Goal: Information Seeking & Learning: Learn about a topic

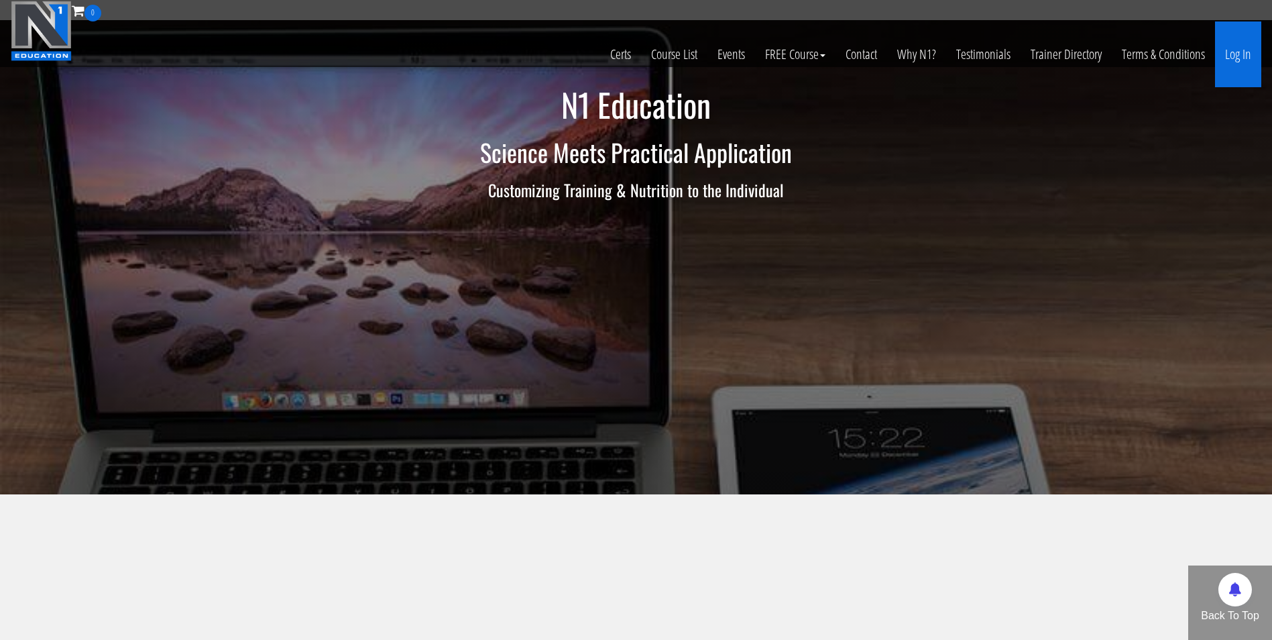
click at [1230, 58] on link "Log In" at bounding box center [1238, 54] width 46 height 66
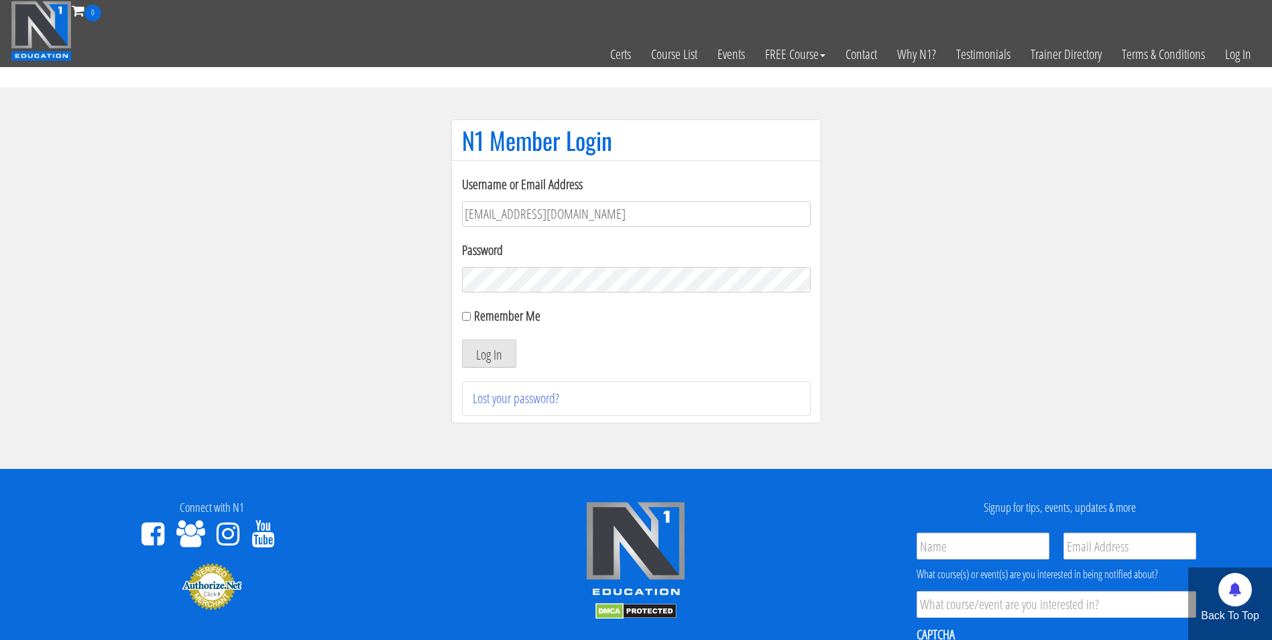
type input "[EMAIL_ADDRESS][DOMAIN_NAME]"
click at [462, 339] on button "Log In" at bounding box center [489, 353] width 54 height 28
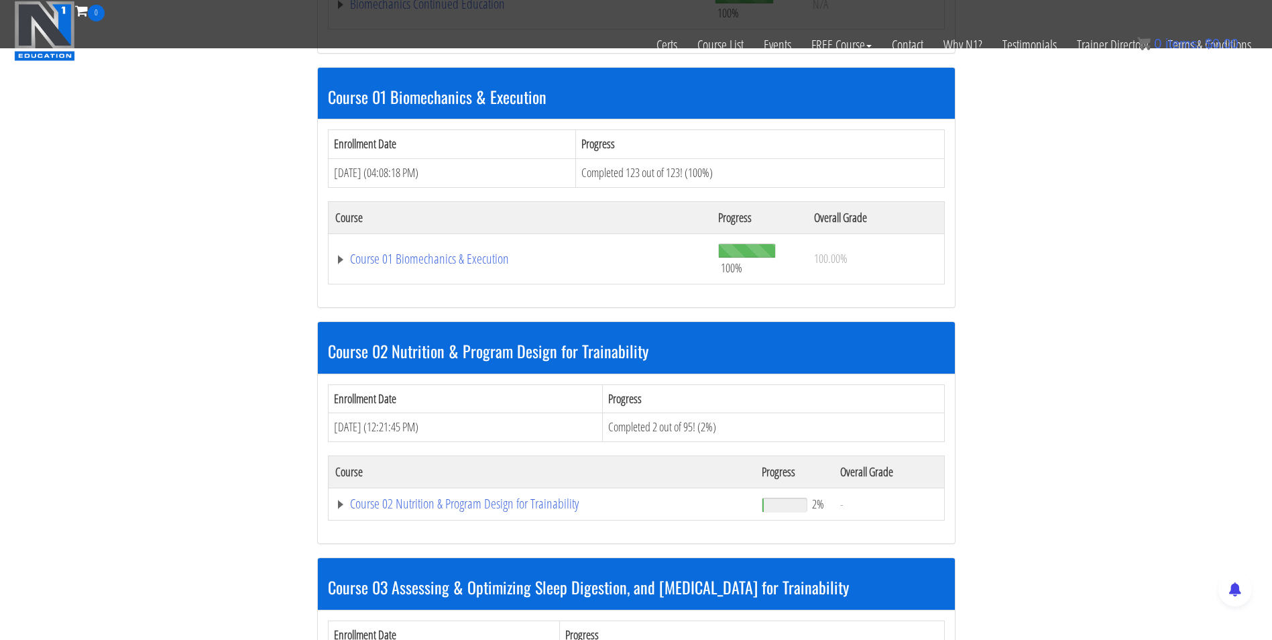
scroll to position [386, 0]
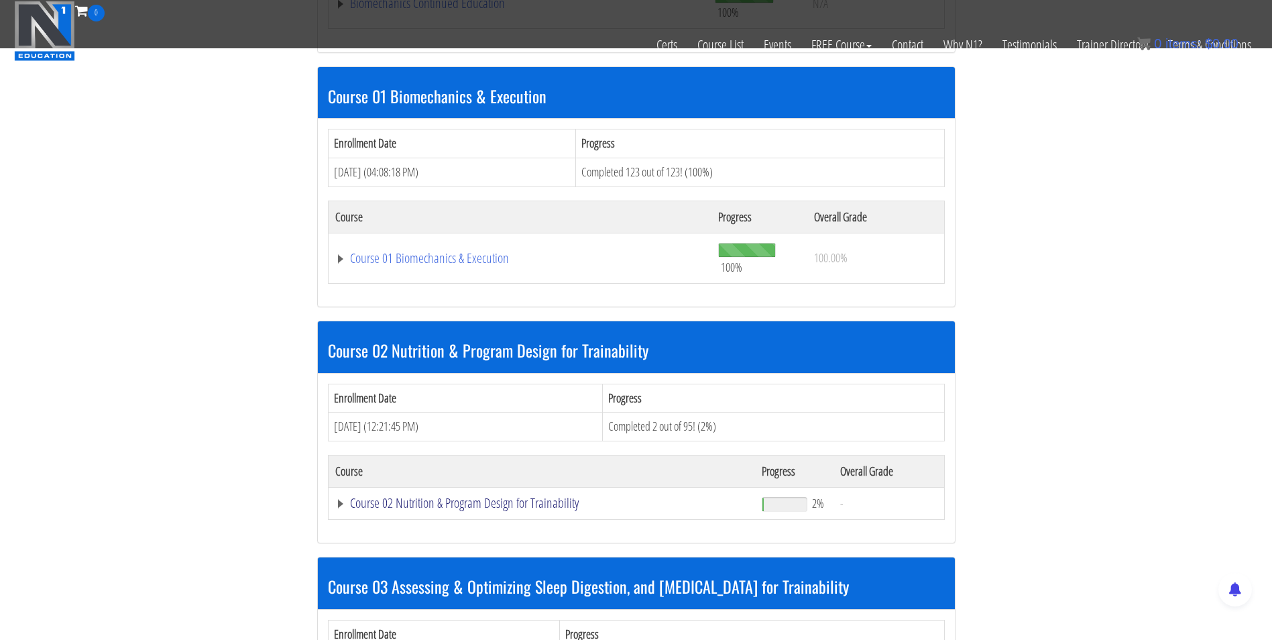
click at [422, 10] on link "Course 02 Nutrition & Program Design for Trainability" at bounding box center [518, 3] width 367 height 13
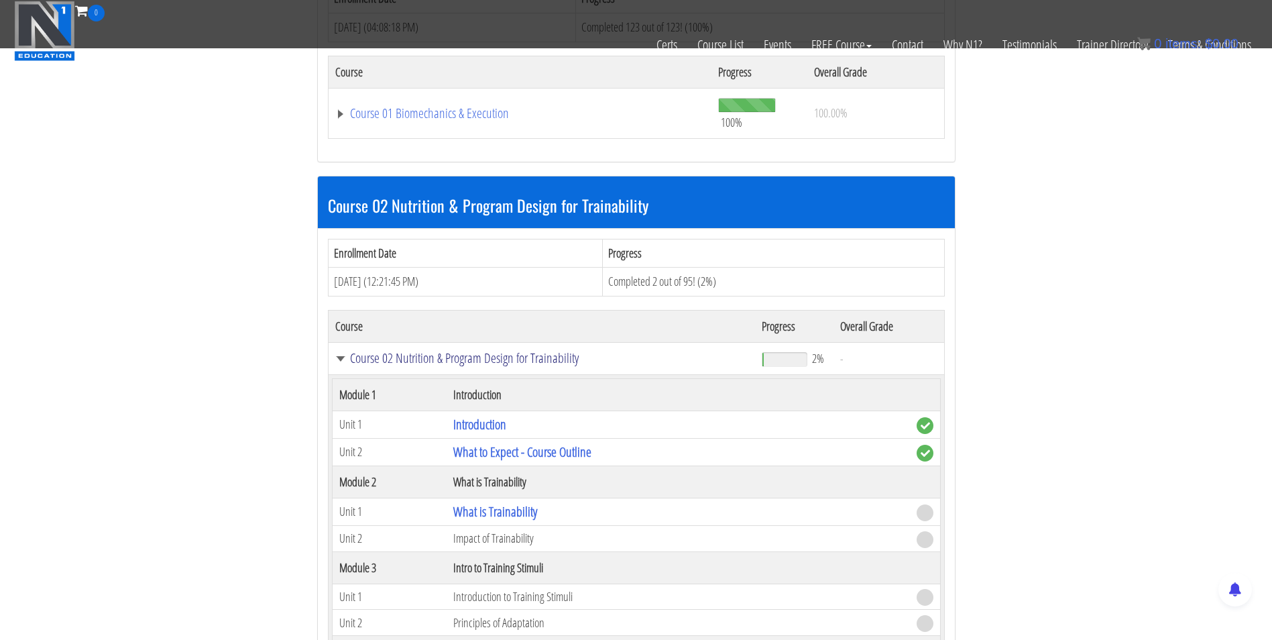
scroll to position [532, 0]
click at [481, 511] on link "What is Trainability" at bounding box center [495, 511] width 84 height 18
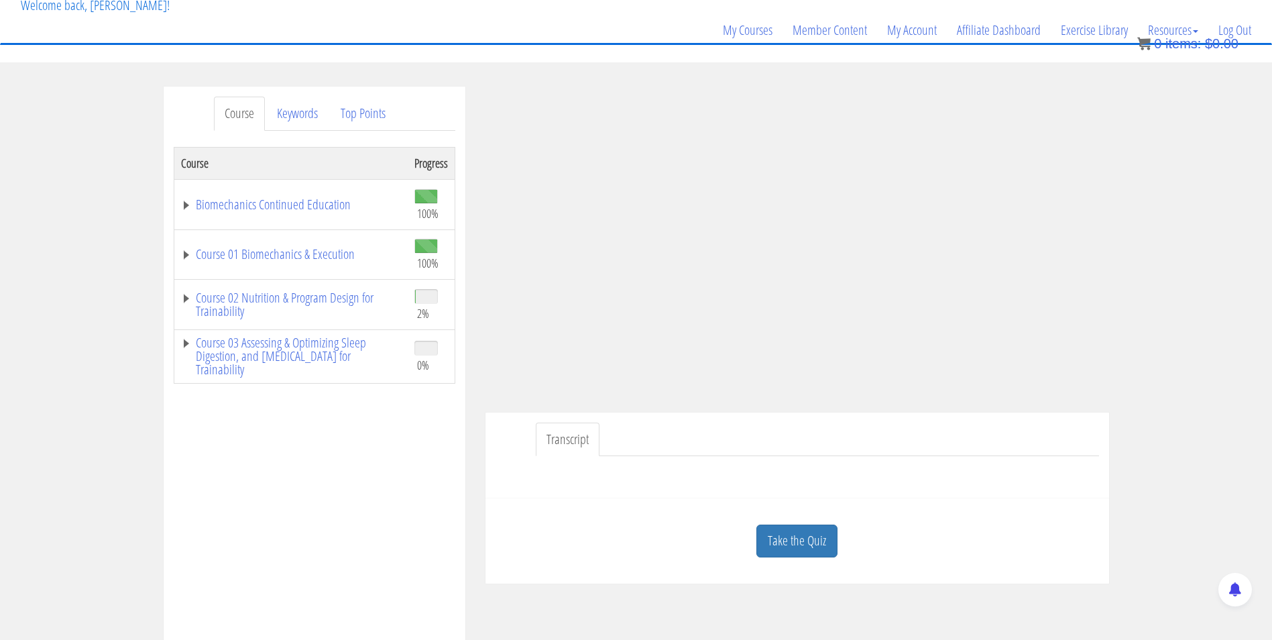
scroll to position [83, 0]
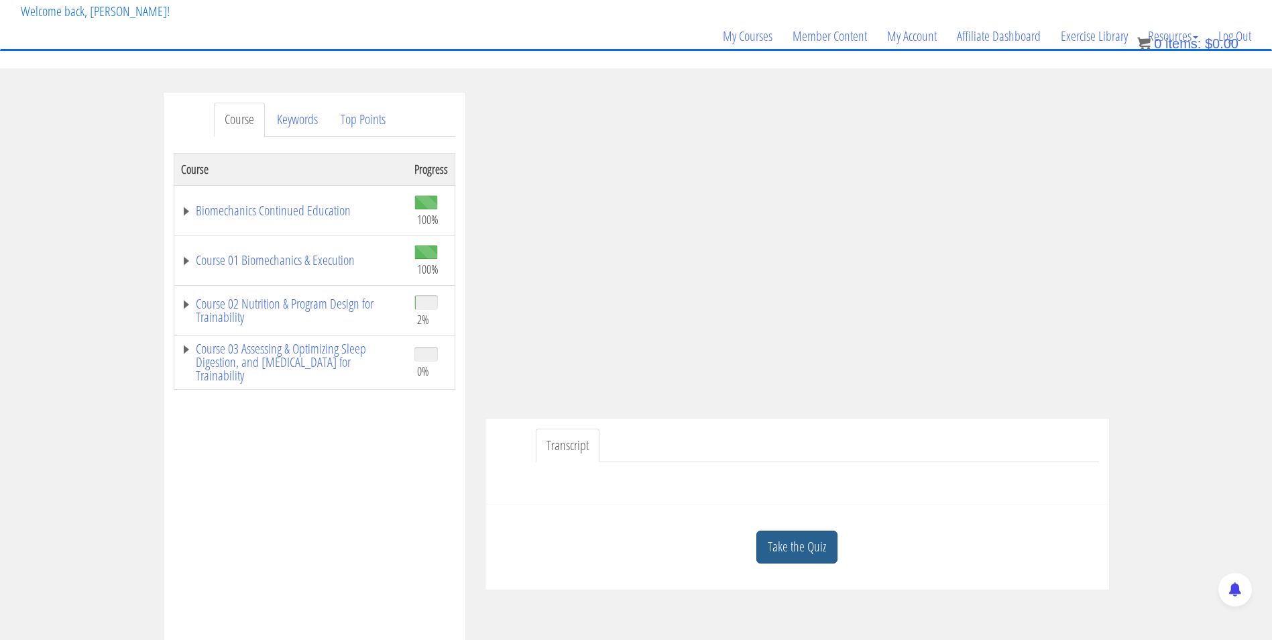
click at [813, 559] on link "Take the Quiz" at bounding box center [796, 546] width 81 height 33
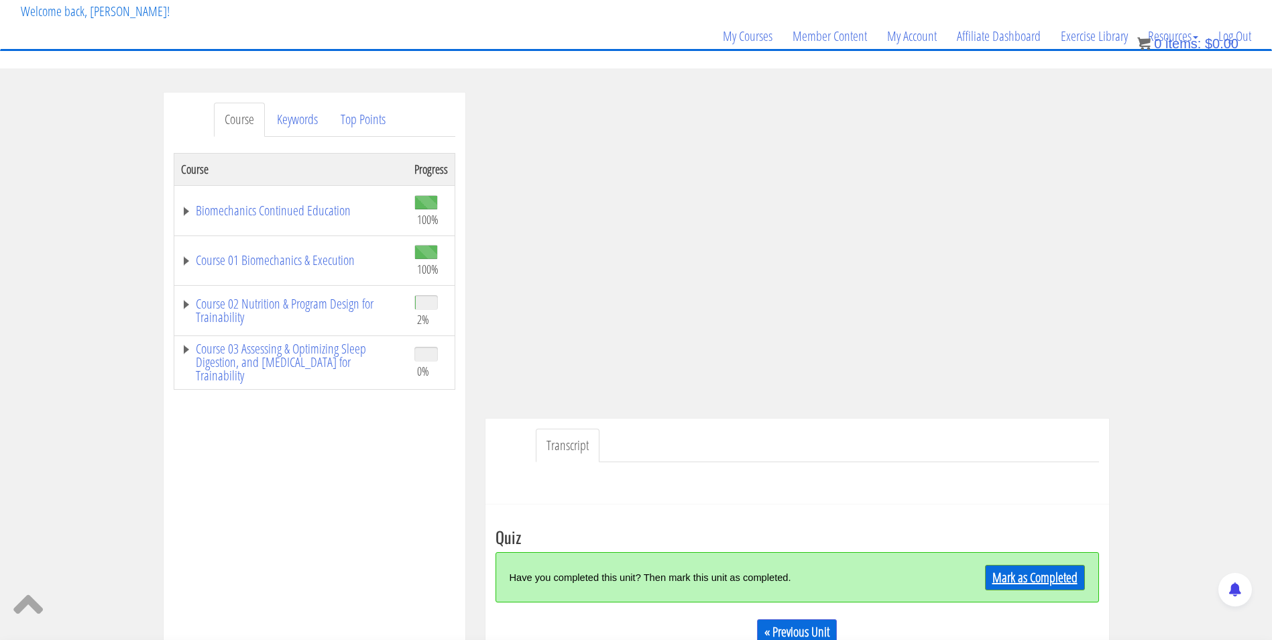
click at [1002, 571] on link "Mark as Completed" at bounding box center [1035, 577] width 100 height 25
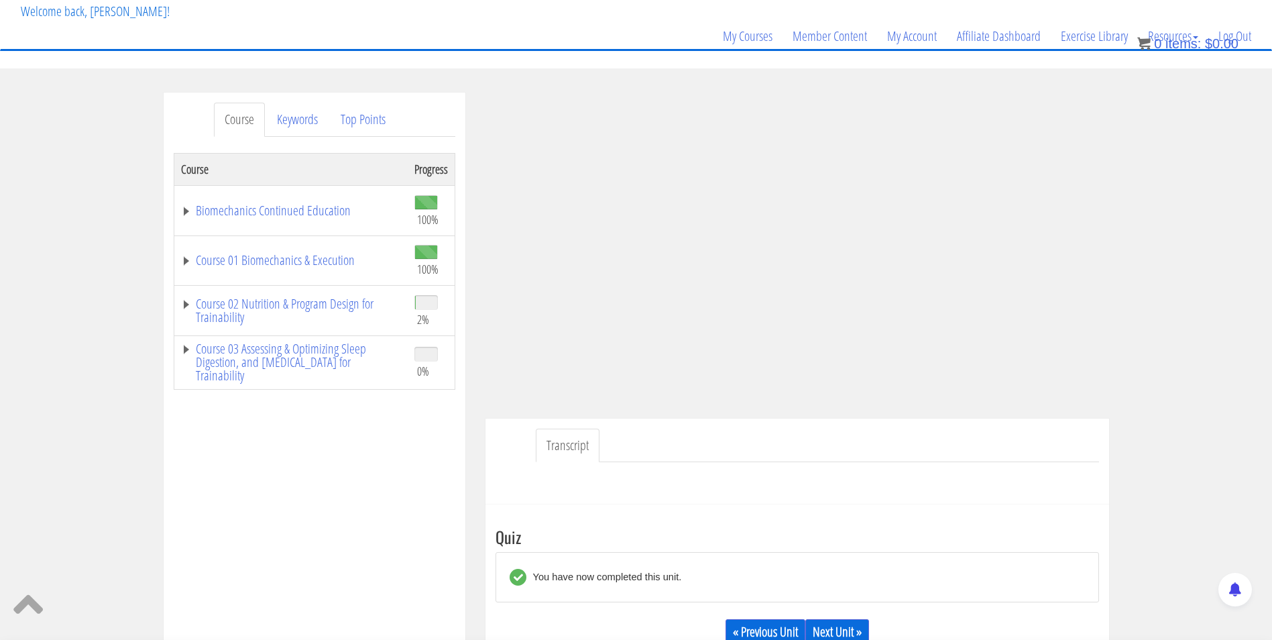
scroll to position [239, 0]
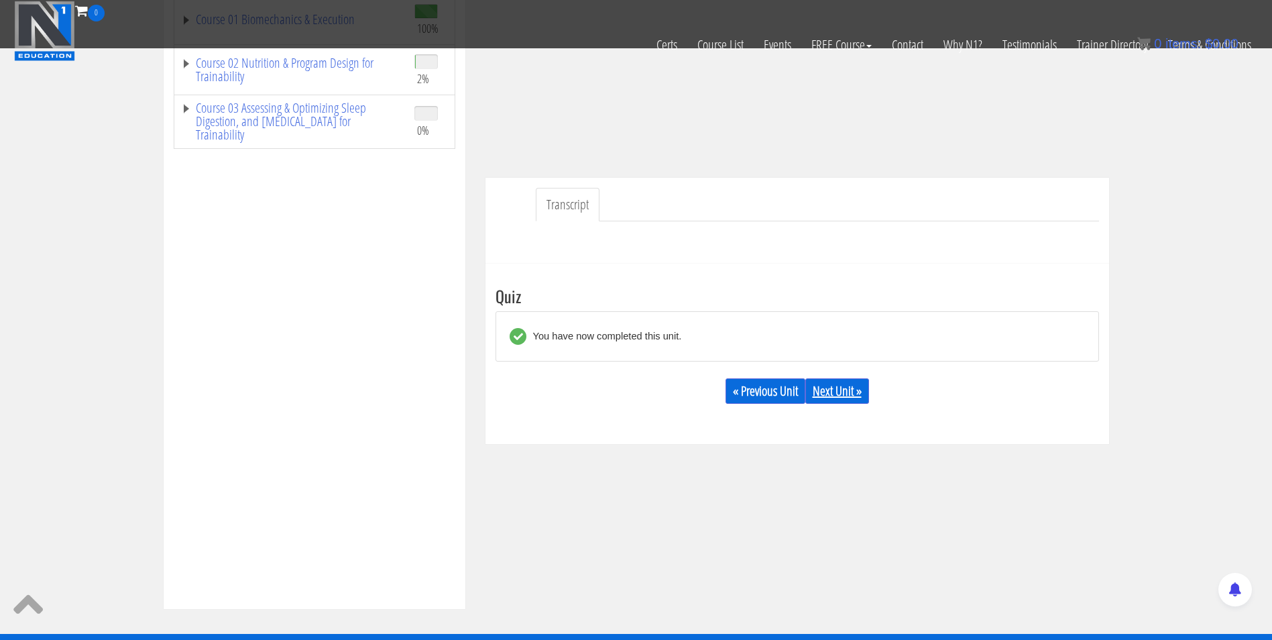
click at [837, 399] on link "Next Unit »" at bounding box center [837, 390] width 64 height 25
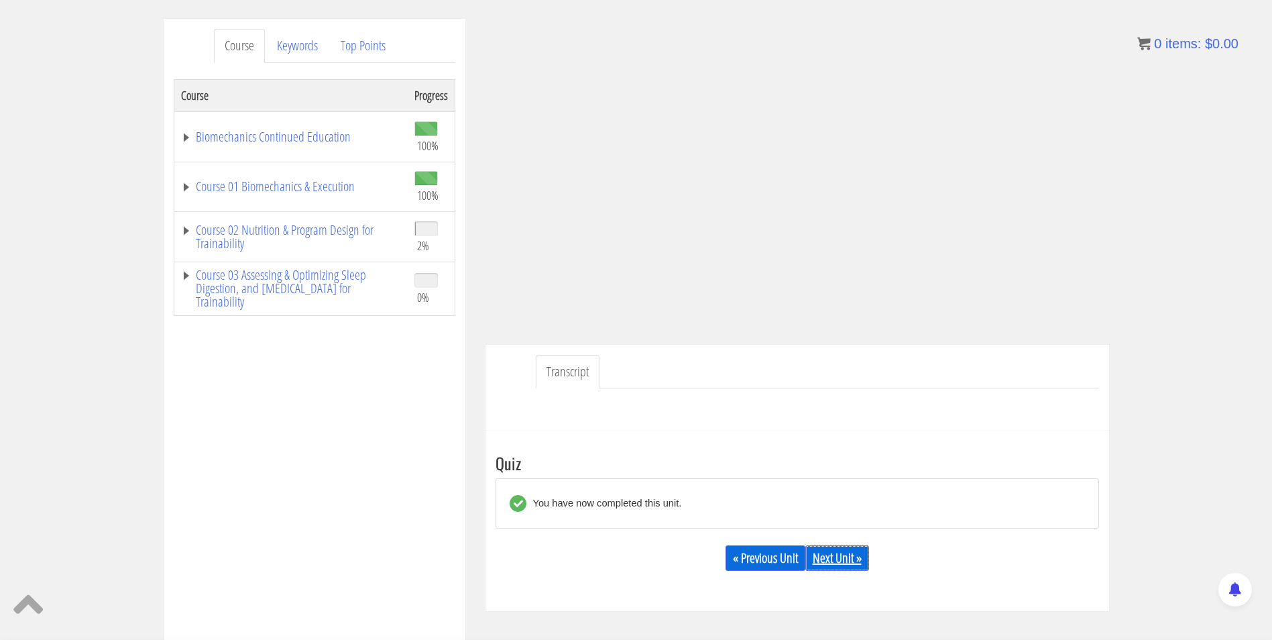
scroll to position [156, 0]
click at [837, 555] on link "Next Unit »" at bounding box center [837, 558] width 64 height 25
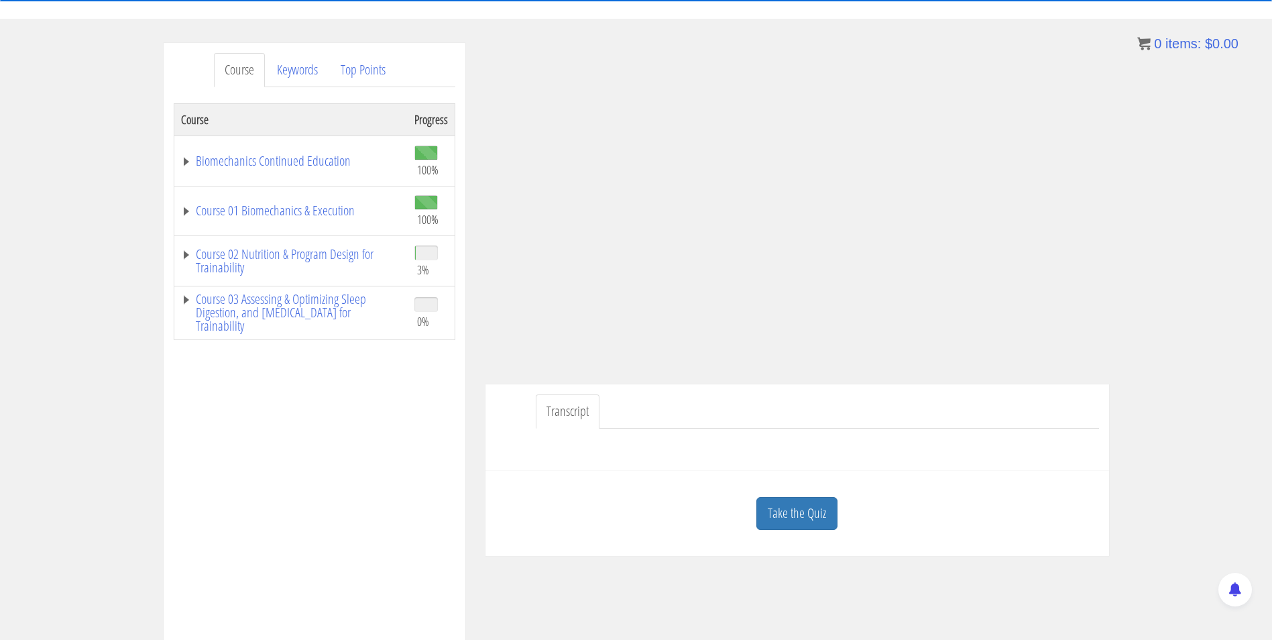
scroll to position [21, 0]
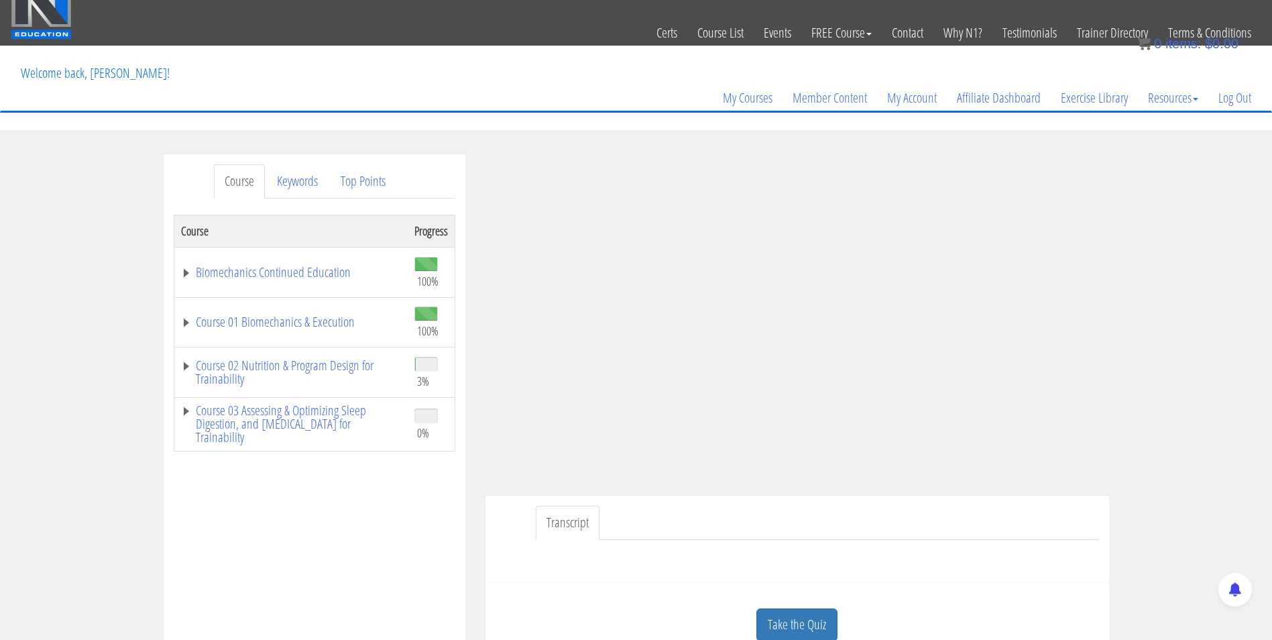
click at [887, 510] on ul "Transcript" at bounding box center [817, 523] width 563 height 34
click at [772, 624] on link "Take the Quiz" at bounding box center [796, 624] width 81 height 33
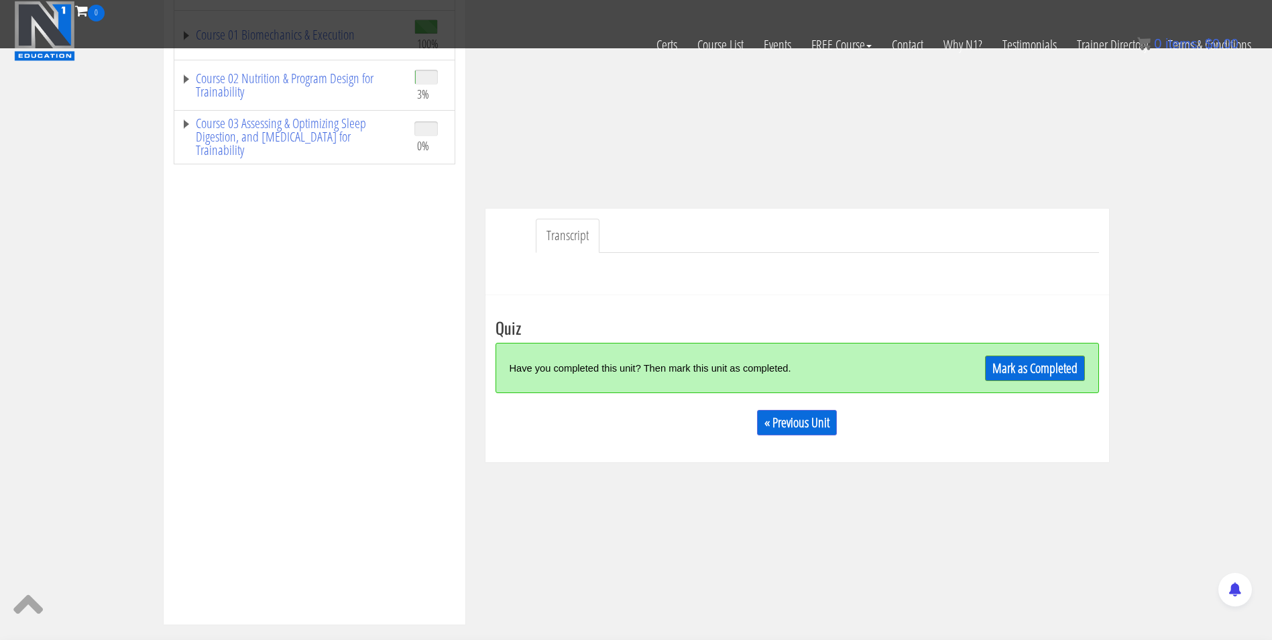
scroll to position [241, 0]
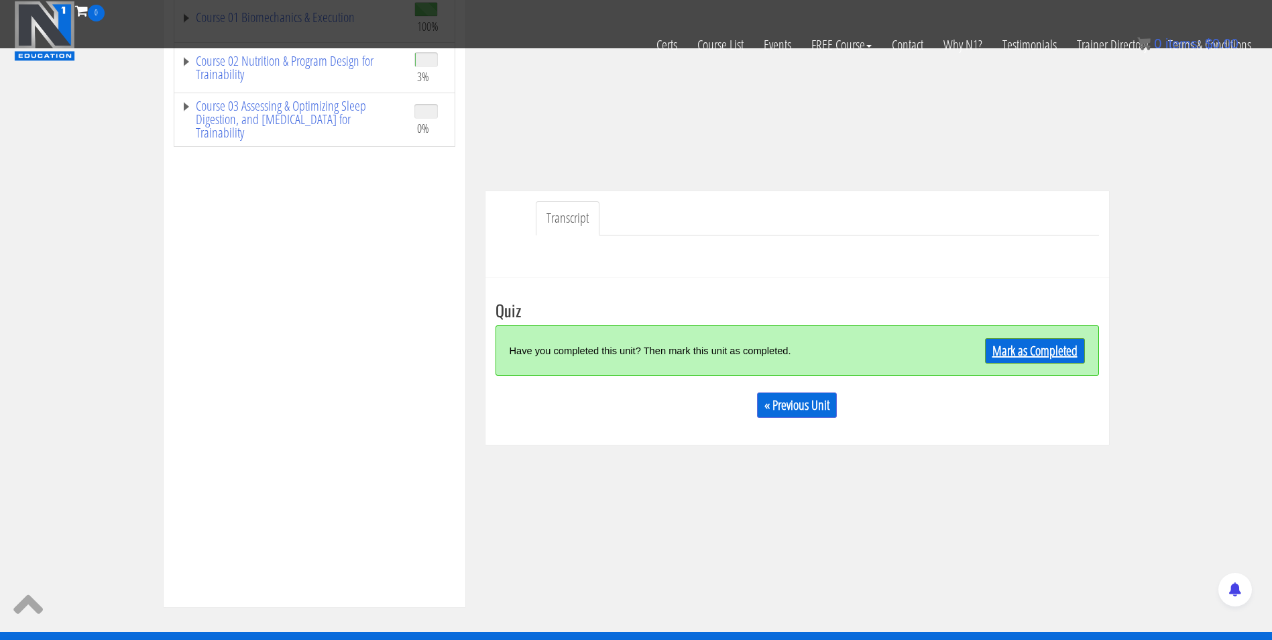
click at [1018, 341] on link "Mark as Completed" at bounding box center [1035, 350] width 100 height 25
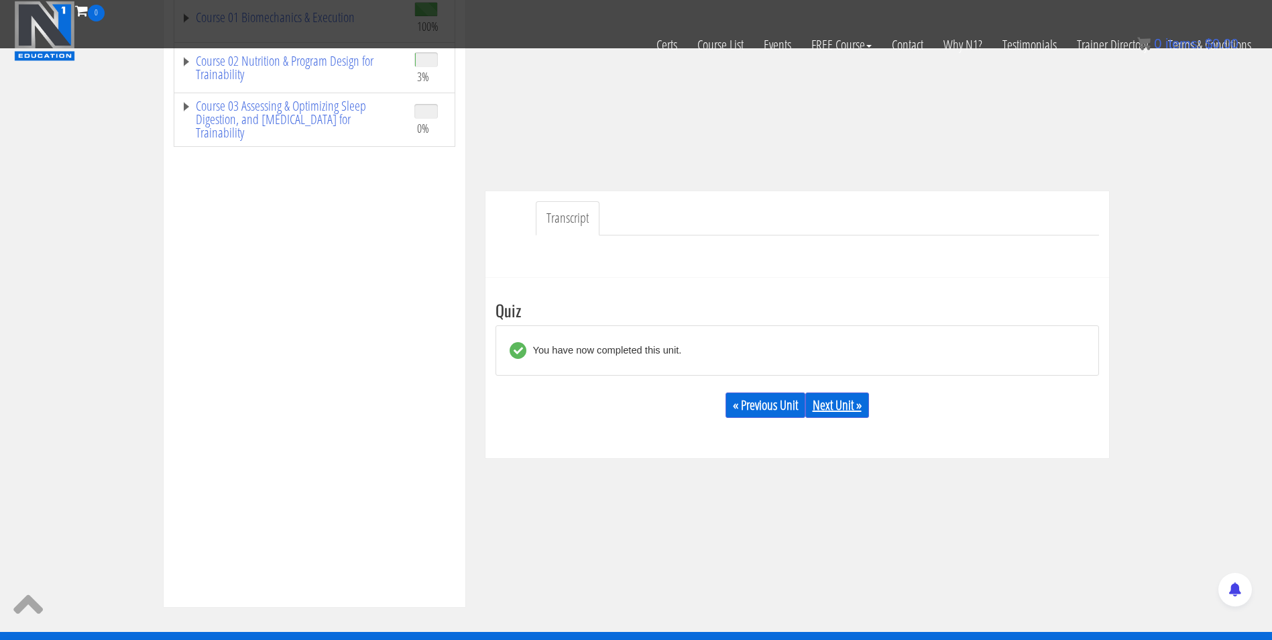
click at [823, 396] on link "Next Unit »" at bounding box center [837, 404] width 64 height 25
